Goal: Check status: Check status

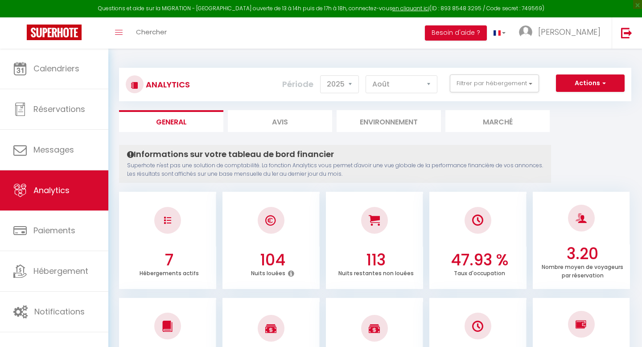
select select "2025"
select select "8"
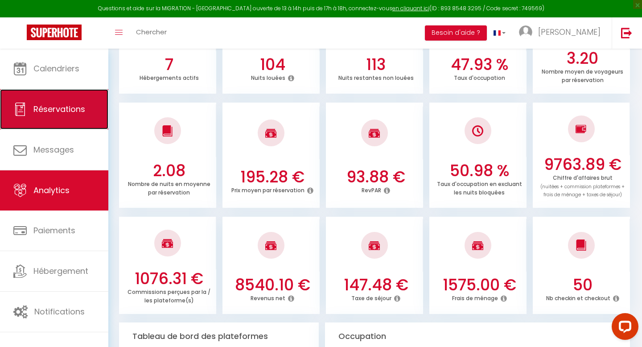
click at [57, 106] on span "Réservations" at bounding box center [59, 108] width 52 height 11
select select "not_cancelled"
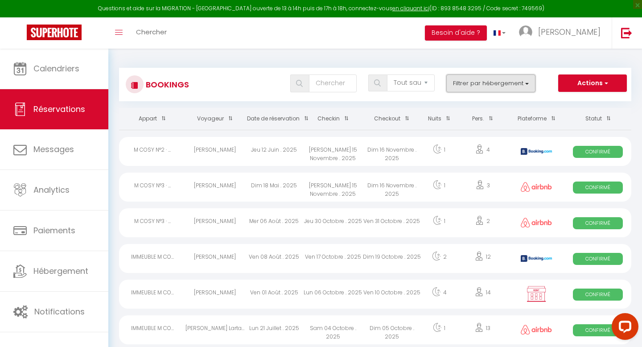
click at [500, 82] on button "Filtrer par hébergement" at bounding box center [490, 83] width 89 height 18
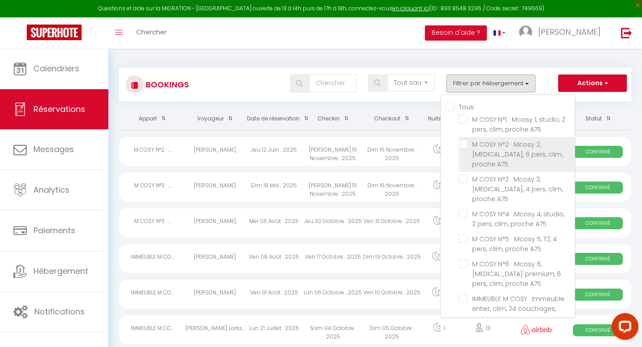
click at [496, 143] on input "M COSY N°2 · Mcosy 2, [MEDICAL_DATA], 6 pers, clim, proche A75" at bounding box center [517, 143] width 116 height 9
checkbox input "true"
checkbox input "false"
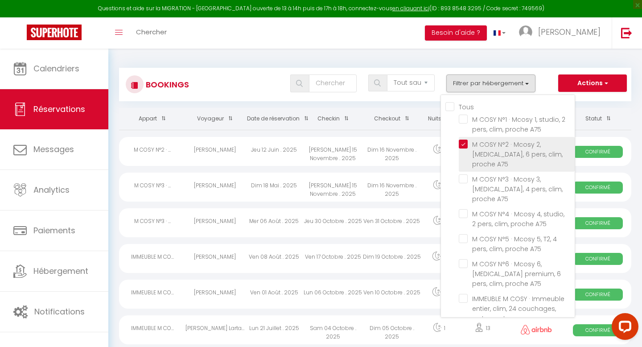
checkbox input "false"
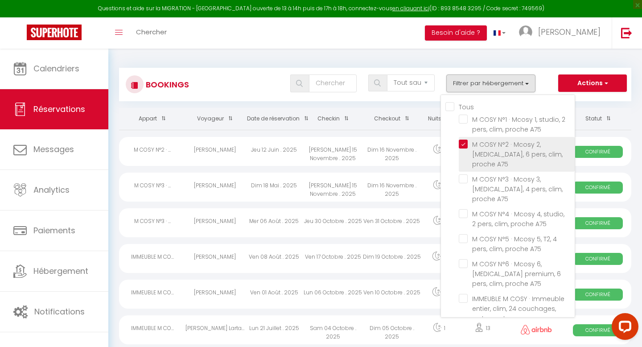
checkbox input "false"
